Goal: Check status: Check status

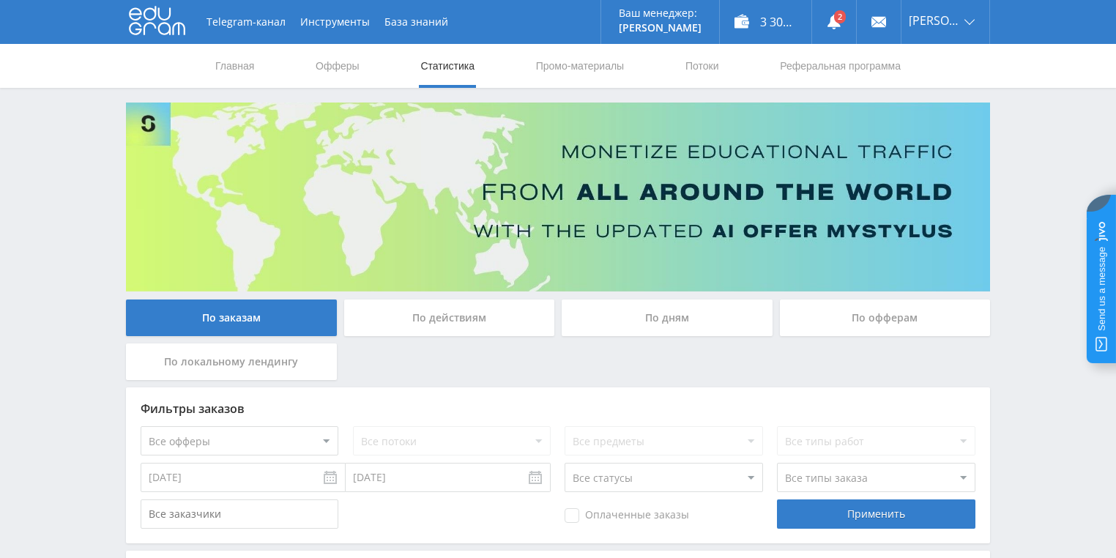
drag, startPoint x: 0, startPoint y: 0, endPoint x: 44, endPoint y: 149, distance: 155.0
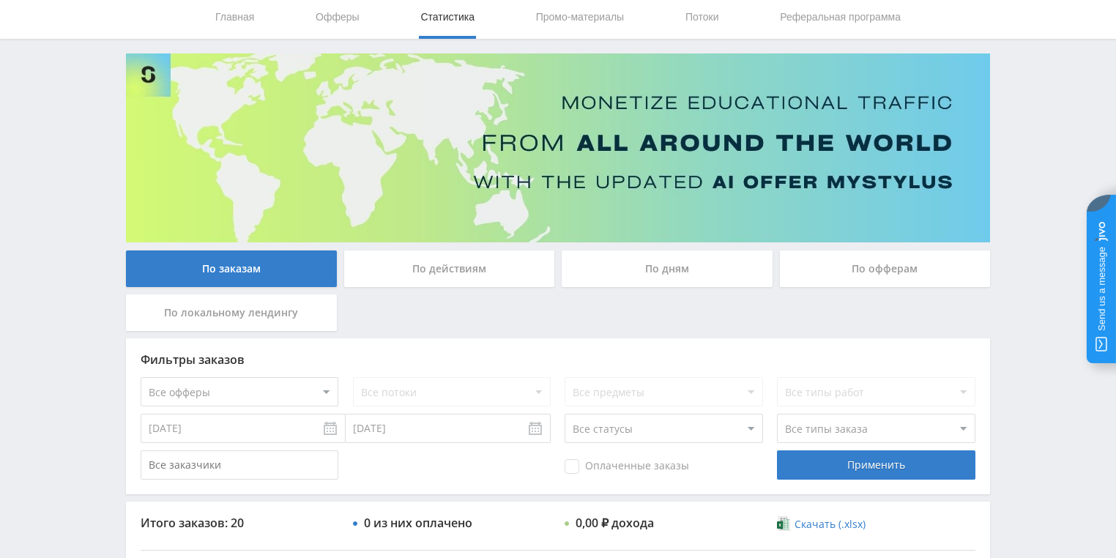
scroll to position [117, 0]
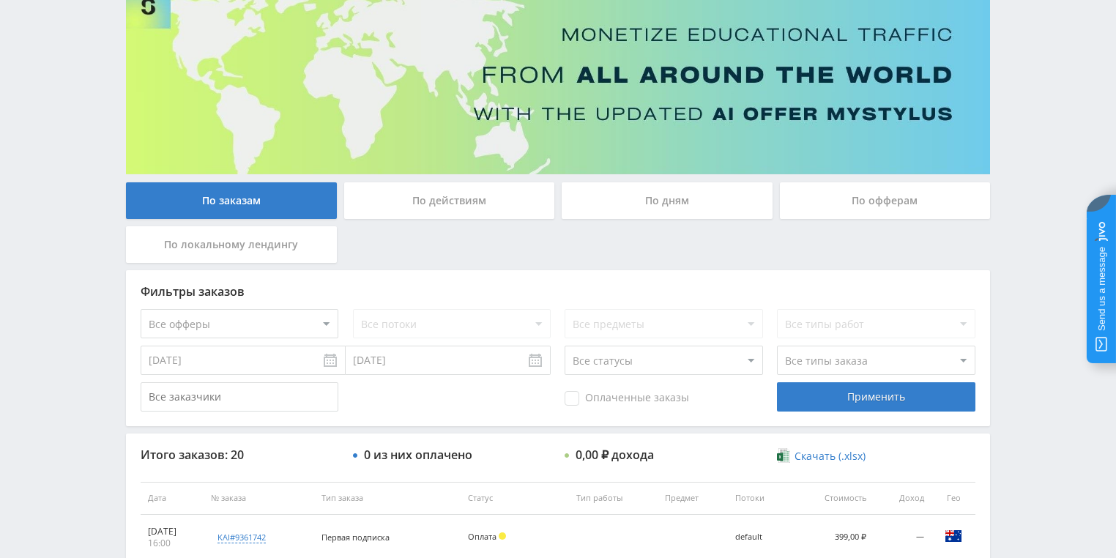
click at [471, 202] on div "По действиям" at bounding box center [449, 200] width 211 height 37
click at [0, 0] on input "По действиям" at bounding box center [0, 0] width 0 height 0
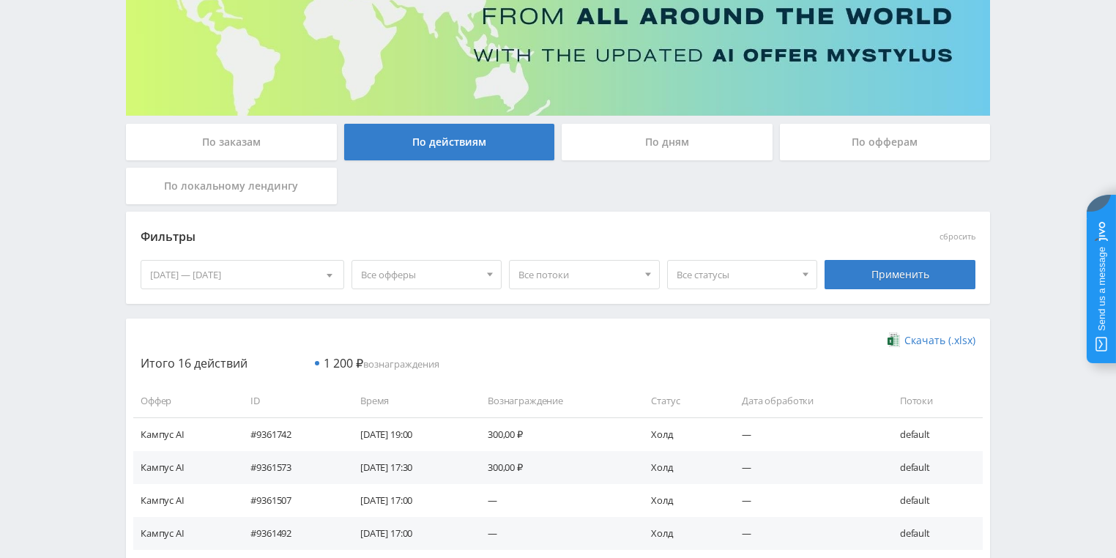
click at [630, 146] on div "По дням" at bounding box center [666, 142] width 211 height 37
click at [0, 0] on input "По дням" at bounding box center [0, 0] width 0 height 0
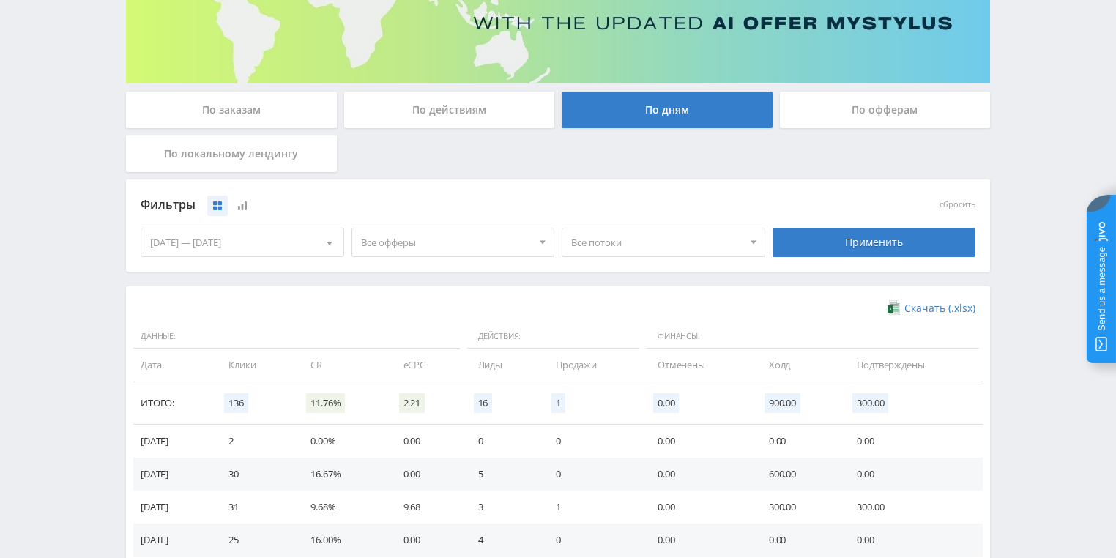
scroll to position [351, 0]
